Goal: Navigation & Orientation: Understand site structure

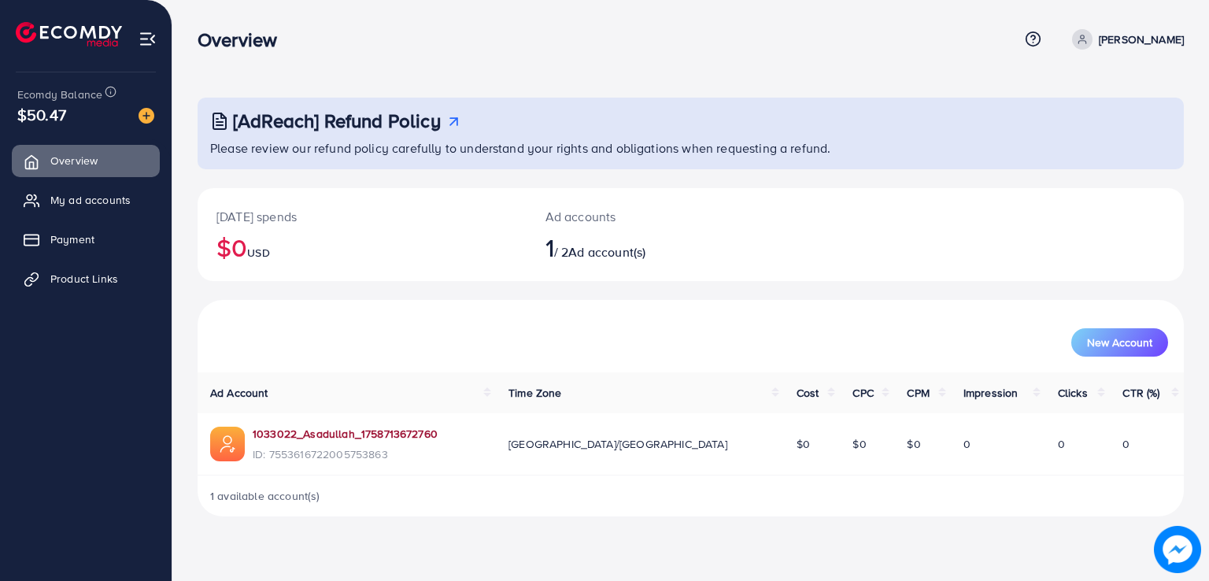
click at [326, 441] on link "1033022_Asadullah_1758713672760" at bounding box center [345, 434] width 185 height 16
click at [98, 216] on ul "Overview My ad accounts Payment Product Links" at bounding box center [86, 225] width 172 height 173
click at [98, 203] on span "My ad accounts" at bounding box center [94, 200] width 80 height 16
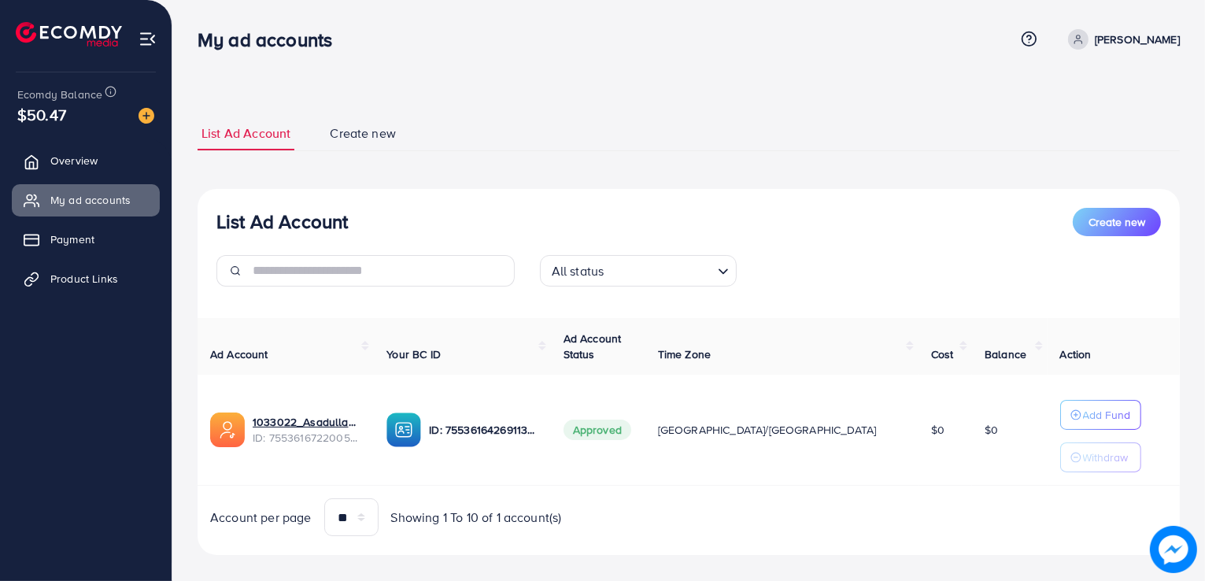
scroll to position [17, 0]
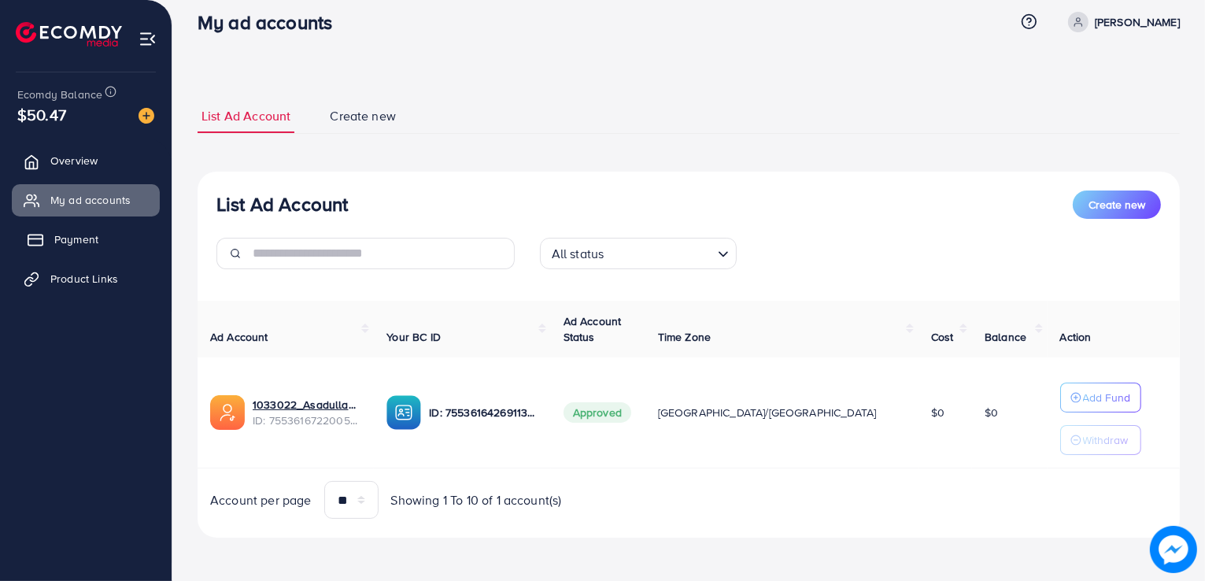
click at [98, 234] on link "Payment" at bounding box center [86, 239] width 148 height 31
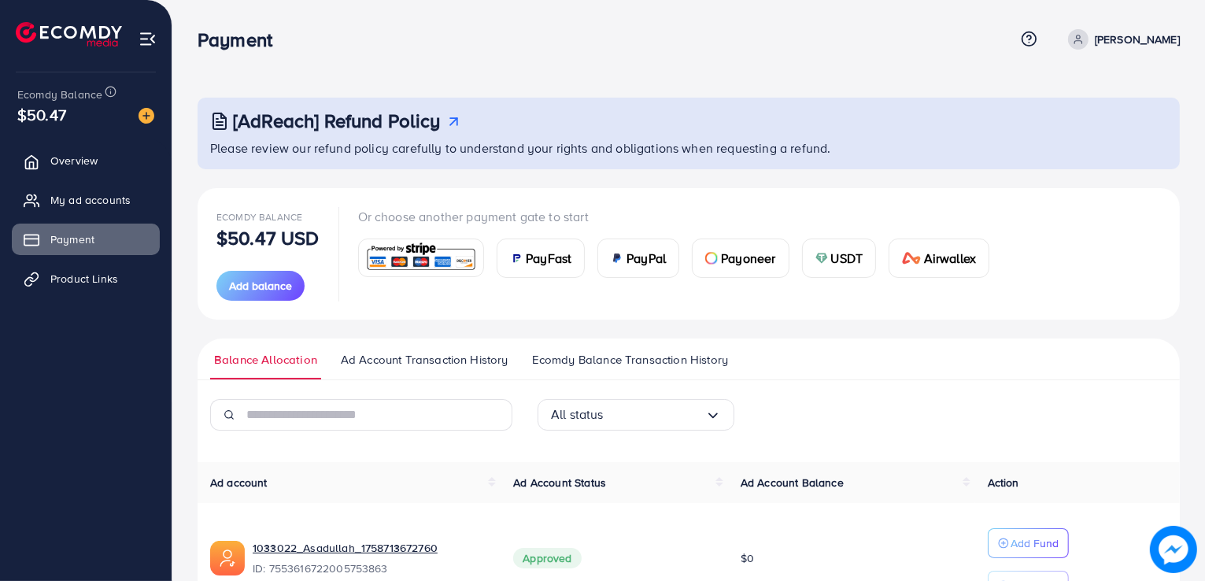
scroll to position [98, 0]
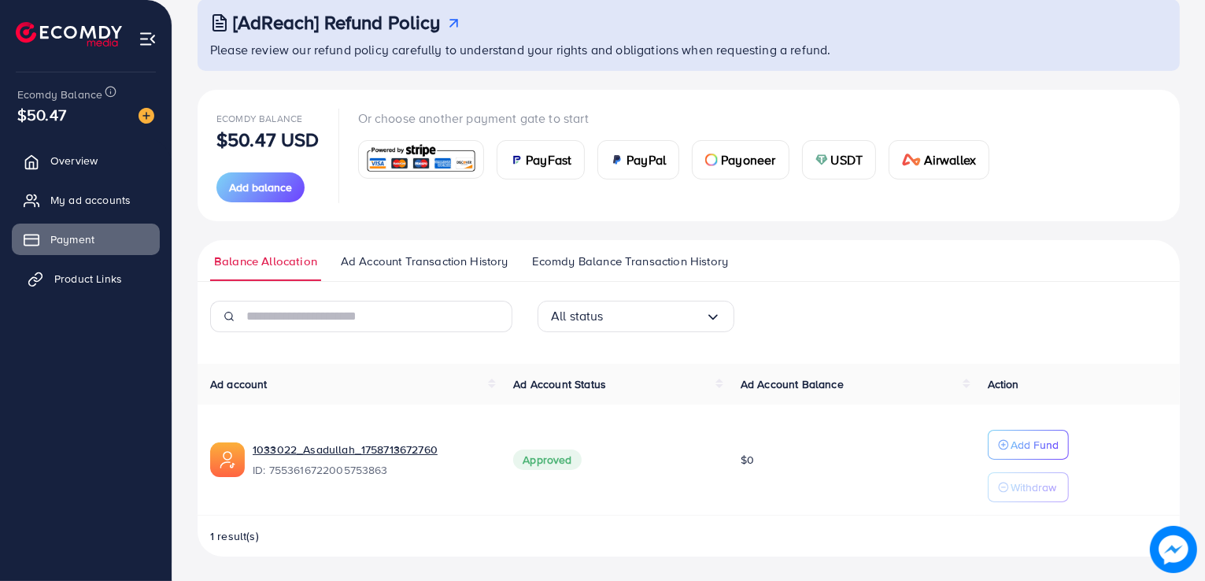
click at [60, 272] on span "Product Links" at bounding box center [88, 279] width 68 height 16
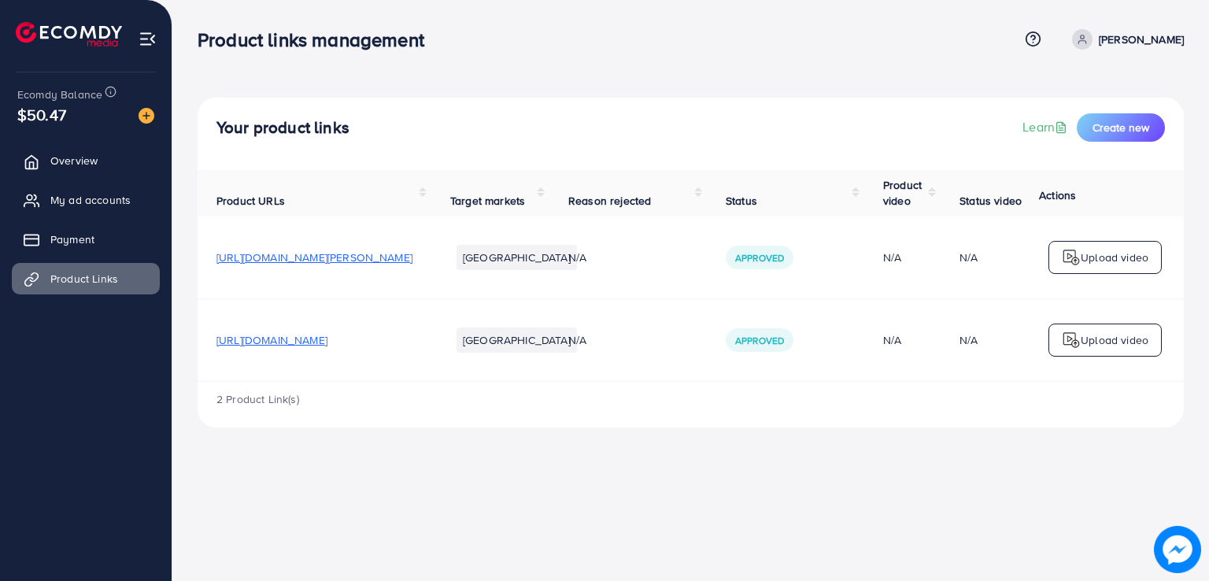
click at [57, 35] on img at bounding box center [69, 34] width 106 height 24
